Goal: Information Seeking & Learning: Understand process/instructions

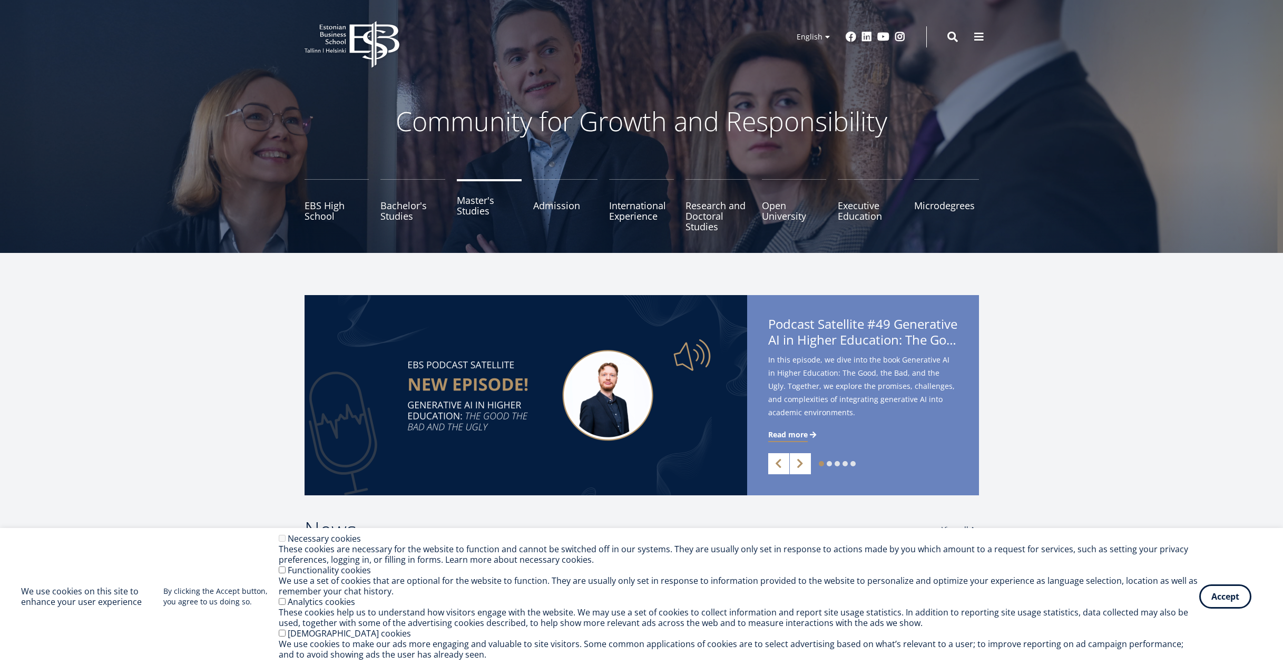
click at [469, 205] on link "Master's Studies" at bounding box center [489, 205] width 65 height 53
click at [536, 202] on link "Admission" at bounding box center [565, 205] width 65 height 53
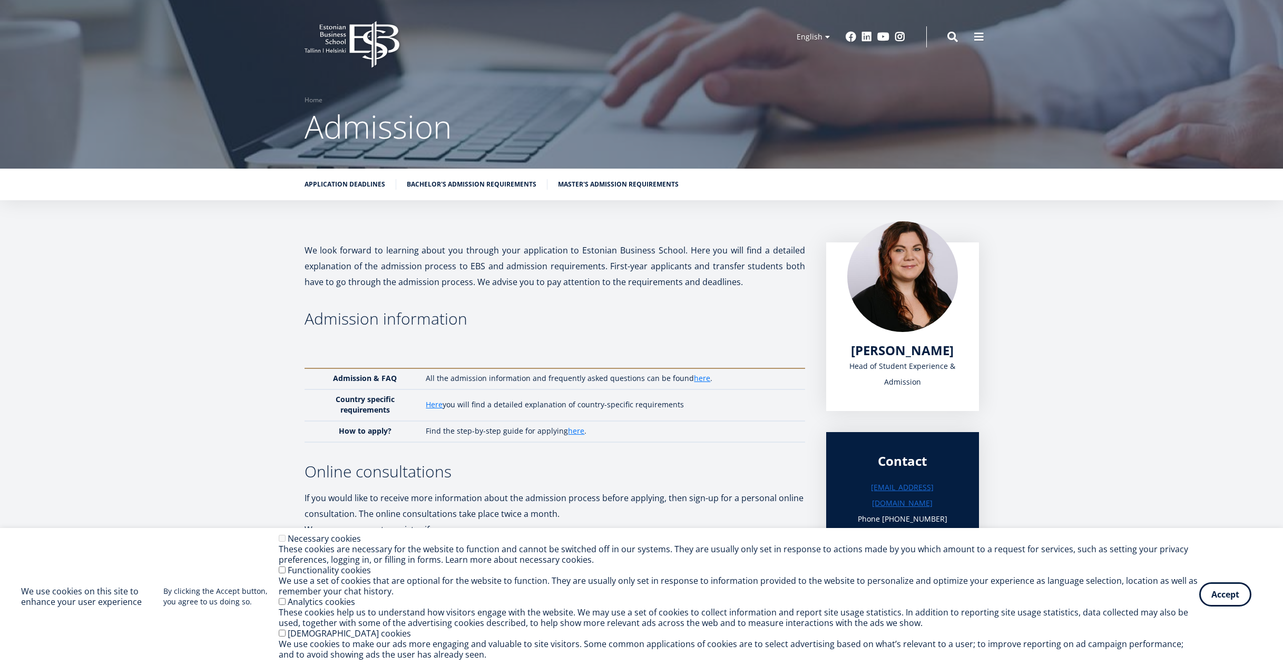
click at [1213, 591] on button "Accept" at bounding box center [1225, 594] width 52 height 24
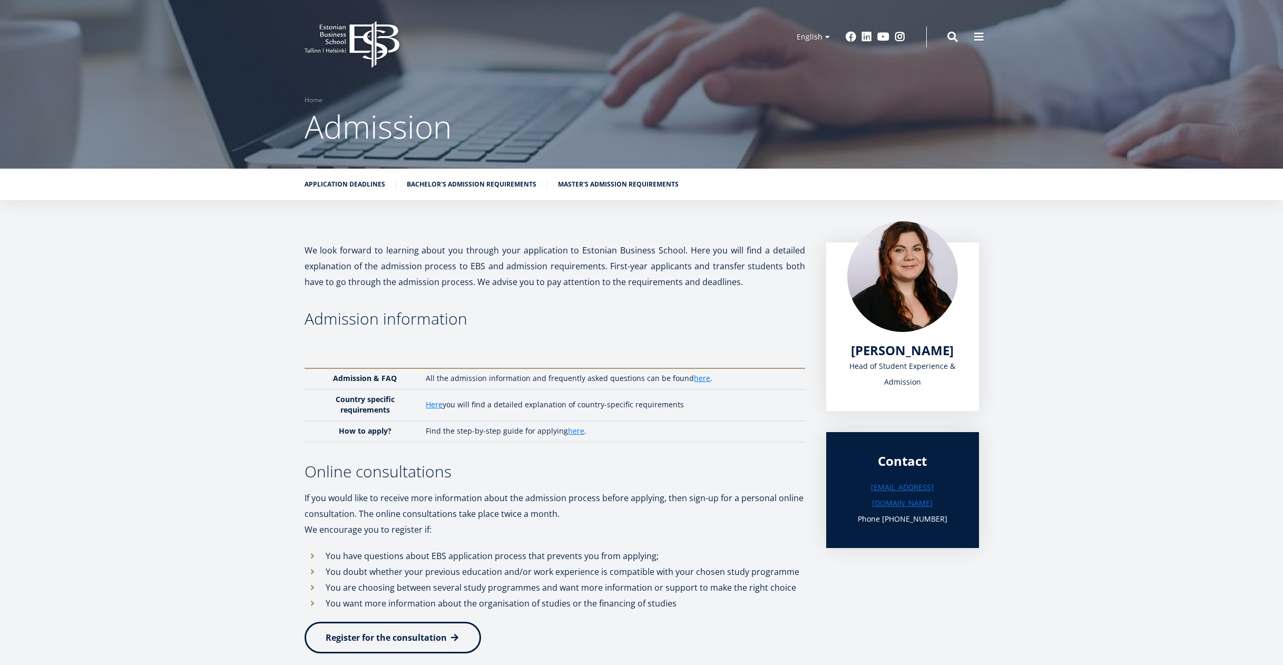
click at [978, 36] on span at bounding box center [978, 37] width 11 height 11
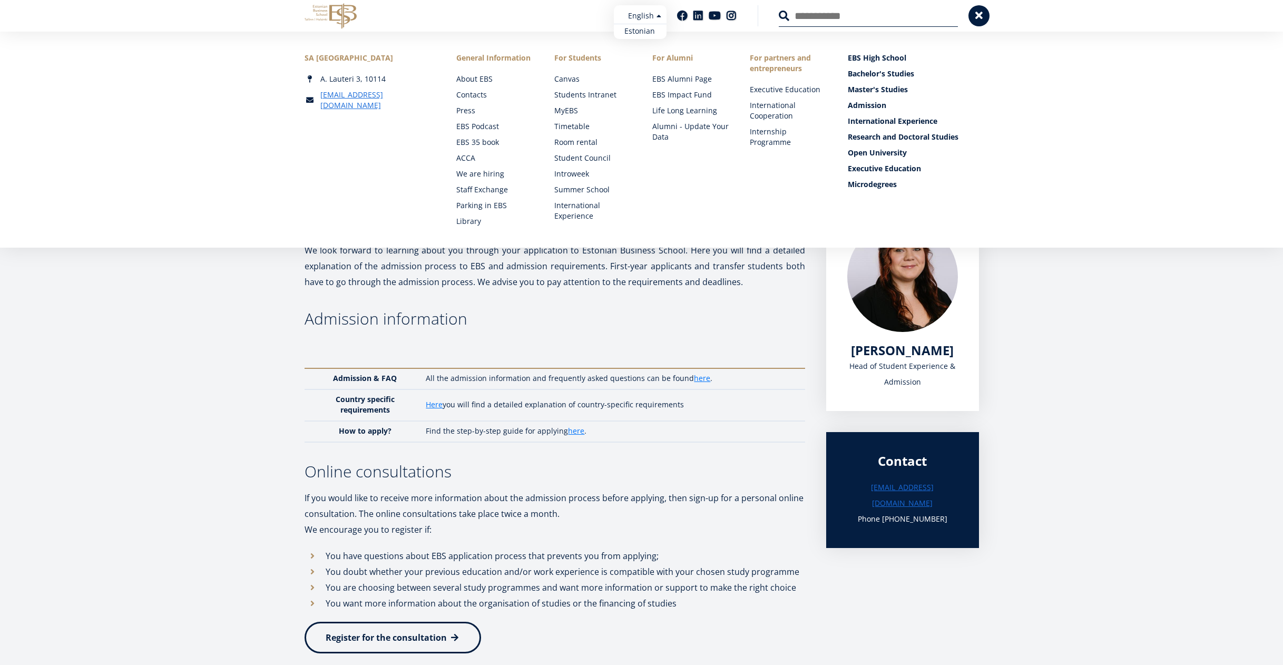
click at [648, 13] on ul "Estonian English" at bounding box center [640, 22] width 53 height 34
click at [878, 105] on link "Admission" at bounding box center [914, 105] width 131 height 11
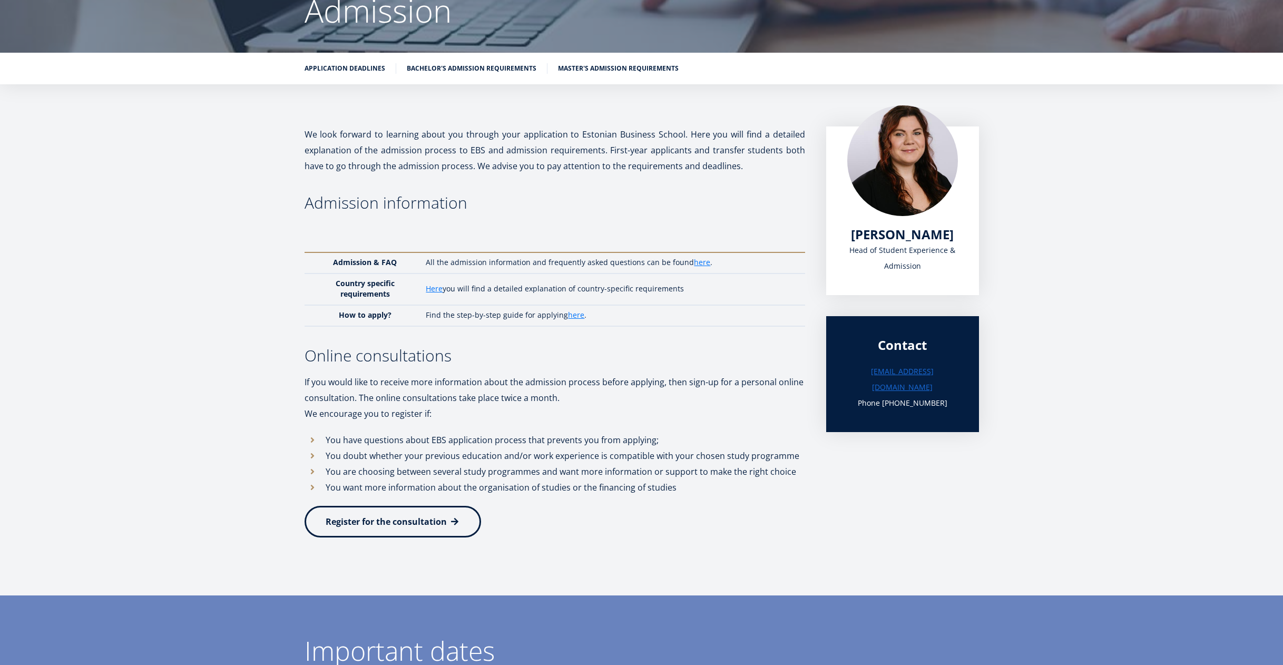
scroll to position [126, 0]
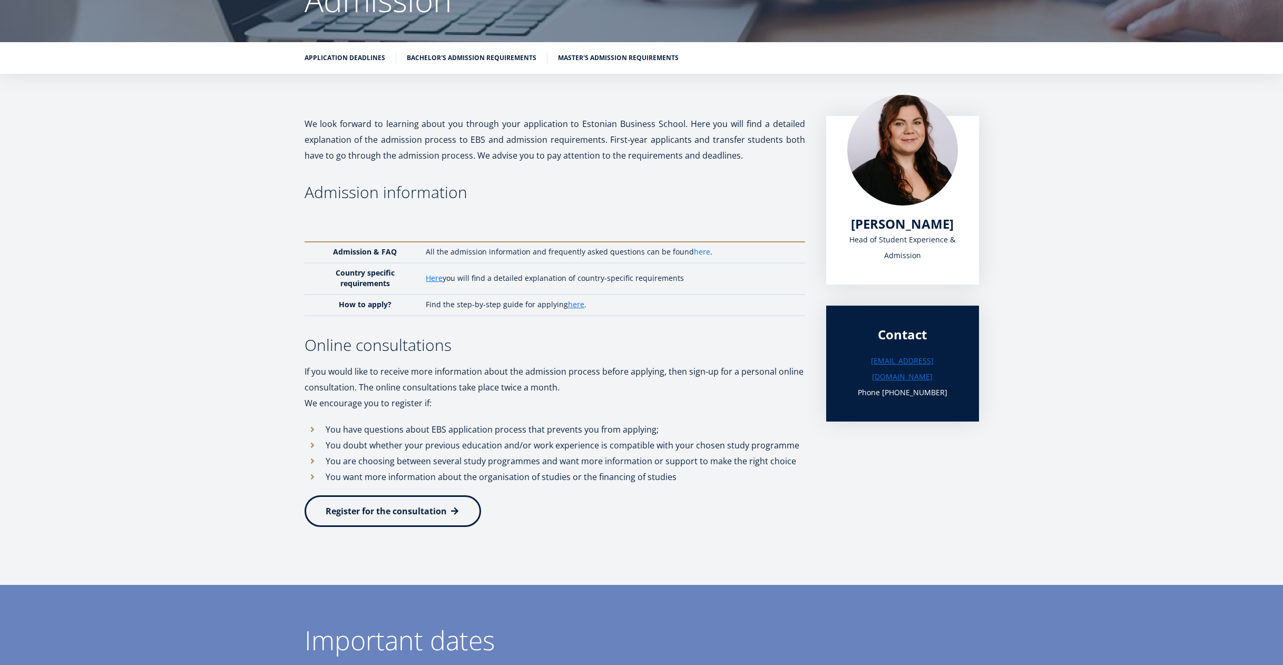
click at [694, 254] on link "here" at bounding box center [702, 252] width 16 height 11
